Goal: Navigation & Orientation: Find specific page/section

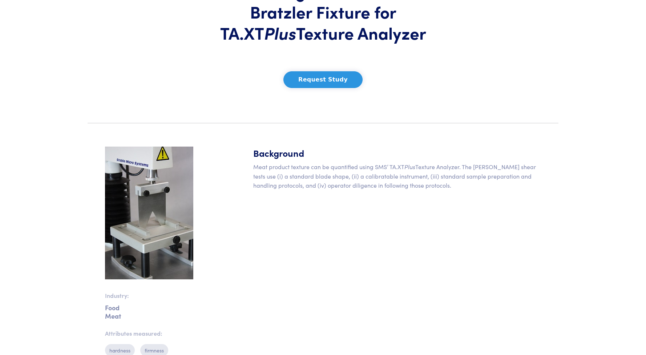
scroll to position [73, 0]
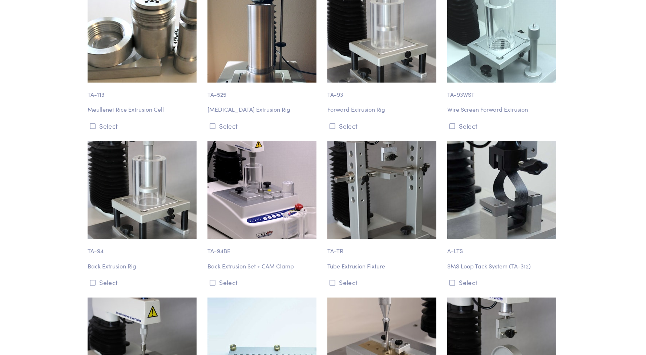
scroll to position [4460, 0]
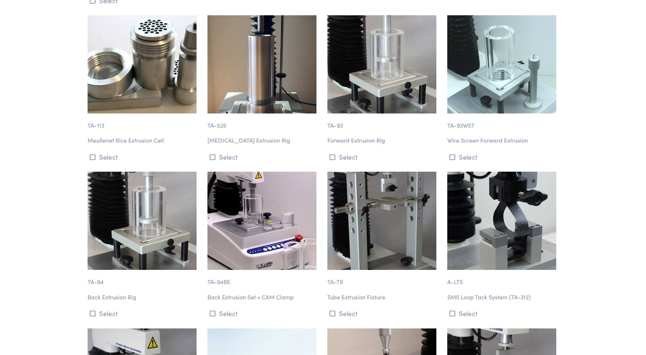
click at [121, 192] on img at bounding box center [142, 221] width 109 height 98
click at [112, 292] on p "Back Extrusion Rig" at bounding box center [143, 296] width 111 height 9
click at [276, 188] on img at bounding box center [262, 221] width 109 height 98
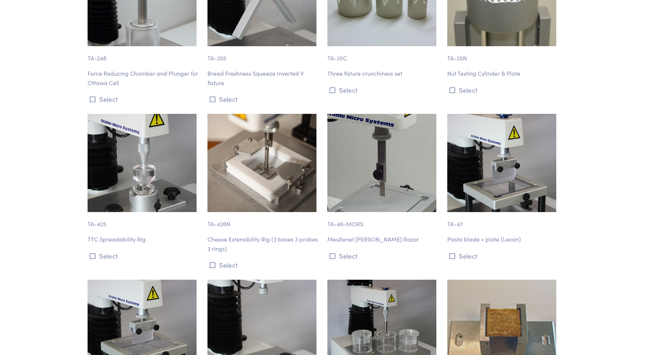
scroll to position [3081, 0]
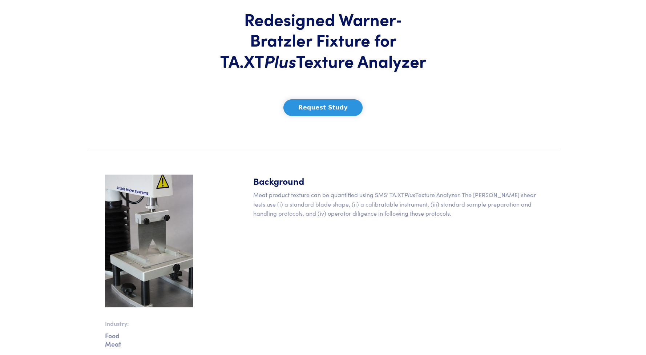
scroll to position [73, 0]
